Goal: Task Accomplishment & Management: Manage account settings

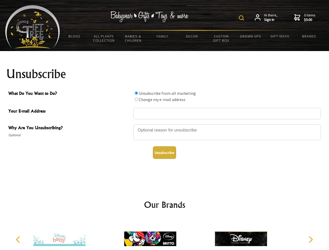
click at [242, 18] on img at bounding box center [241, 17] width 5 height 5
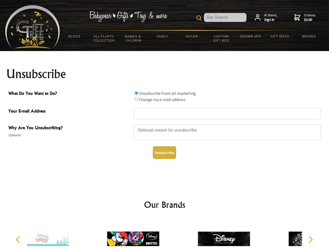
click at [164, 124] on div at bounding box center [226, 133] width 187 height 18
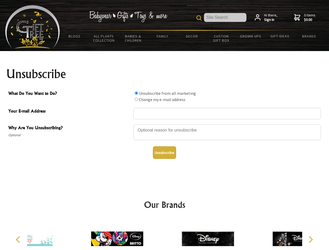
click at [136, 93] on input "What Do You Want to Do?" at bounding box center [135, 92] width 3 height 3
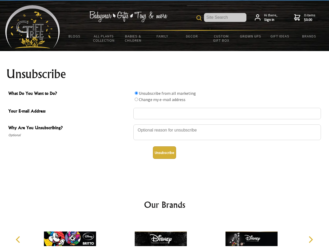
click at [136, 99] on input "What Do You Want to Do?" at bounding box center [135, 99] width 3 height 3
radio input "true"
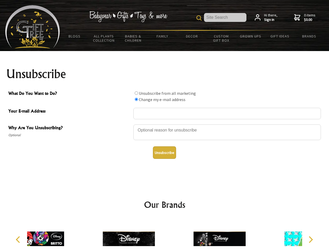
click at [164, 152] on button "Unsubscribe" at bounding box center [164, 152] width 23 height 12
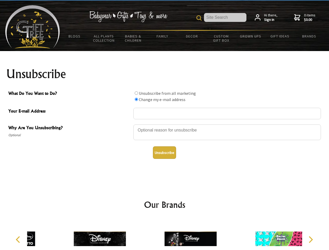
click at [164, 234] on img at bounding box center [190, 238] width 52 height 39
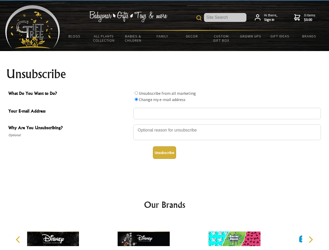
click at [19, 239] on icon "Previous" at bounding box center [18, 239] width 7 height 7
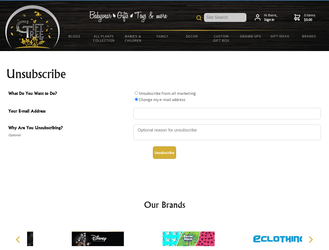
click at [310, 239] on icon "Next" at bounding box center [309, 239] width 7 height 7
